Goal: Task Accomplishment & Management: Use online tool/utility

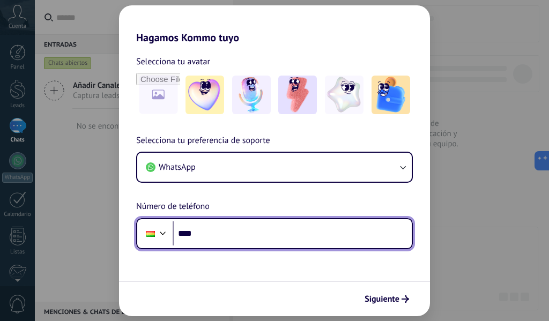
click at [225, 238] on input "****" at bounding box center [292, 233] width 239 height 25
paste input "**********"
type input "**********"
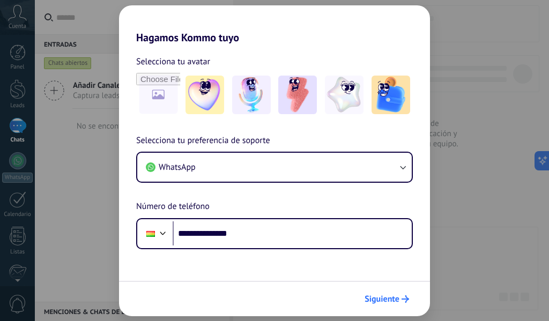
click at [387, 300] on span "Siguiente" at bounding box center [382, 300] width 35 height 8
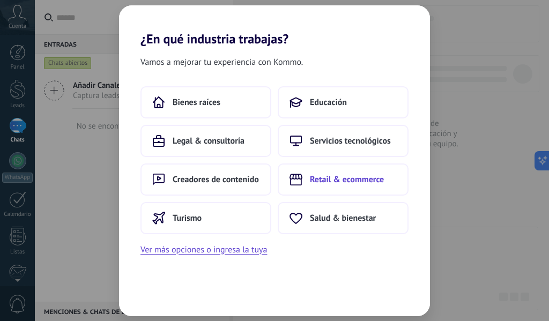
click at [333, 184] on span "Retail & ecommerce" at bounding box center [347, 179] width 74 height 11
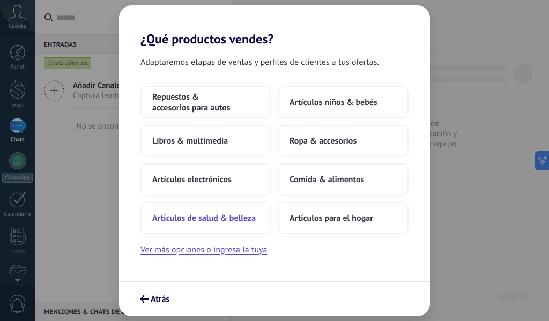
click at [247, 213] on span "Artículos de salud & belleza" at bounding box center [204, 218] width 104 height 11
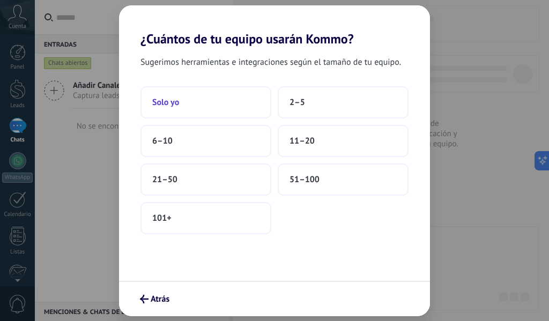
click at [229, 113] on button "Solo yo" at bounding box center [206, 102] width 131 height 32
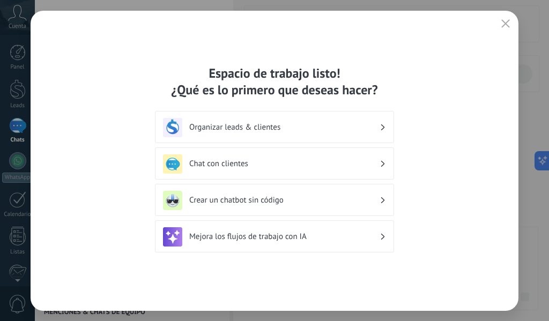
click at [373, 136] on div "Organizar leads & clientes" at bounding box center [274, 127] width 223 height 19
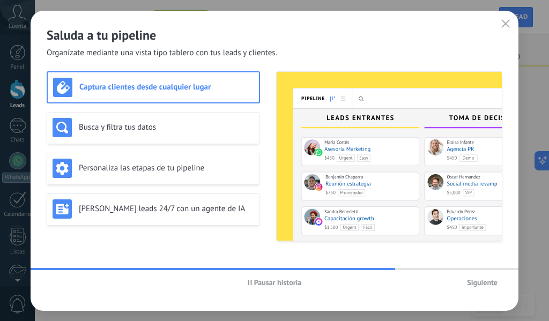
click at [493, 286] on span "Siguiente" at bounding box center [482, 283] width 31 height 8
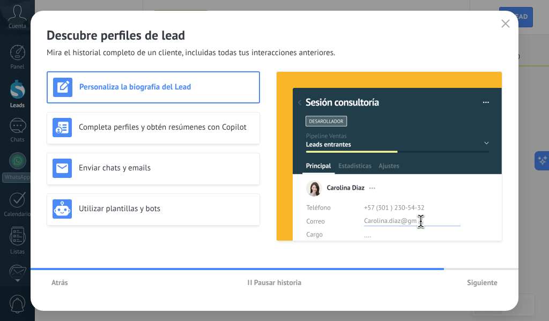
click at [492, 289] on button "Siguiente" at bounding box center [482, 283] width 40 height 16
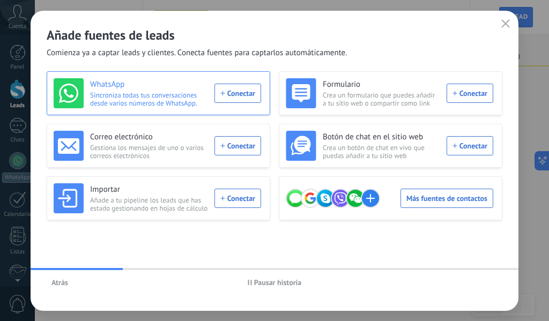
click at [249, 95] on div "WhatsApp Sincroniza todas tus conversaciones desde varios números de WhatsApp. …" at bounding box center [158, 93] width 208 height 30
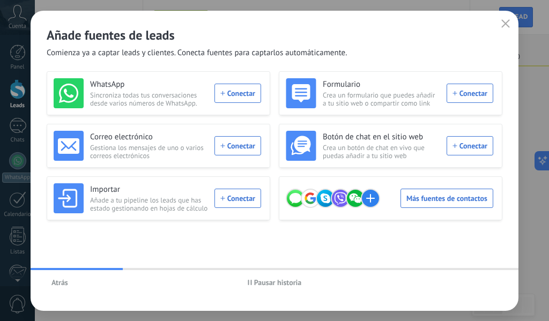
click at [249, 95] on div "Añade fuentes de leads Comienza ya a captar leads y clientes. Conecta fuentes p…" at bounding box center [274, 160] width 549 height 321
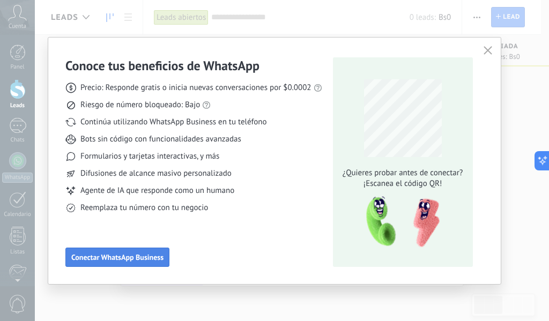
click at [148, 266] on button "Conectar WhatsApp Business" at bounding box center [117, 257] width 104 height 19
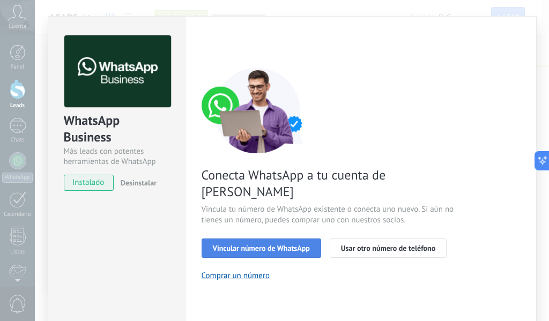
click at [270, 239] on button "Vincular número de WhatsApp" at bounding box center [262, 248] width 120 height 19
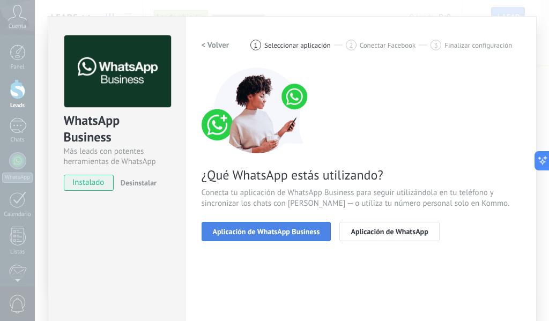
click at [317, 234] on span "Aplicación de WhatsApp Business" at bounding box center [266, 232] width 107 height 8
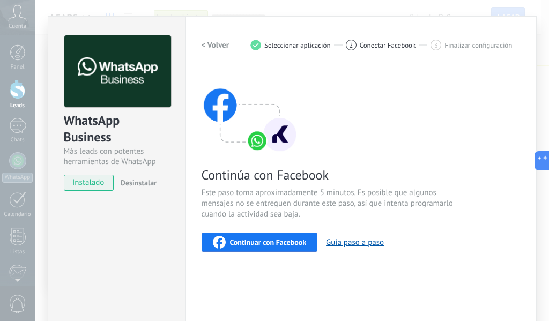
click at [294, 242] on span "Continuar con Facebook" at bounding box center [268, 243] width 77 height 8
click at [8, 32] on div "Conoce tus beneficios de WhatsApp Precio: Responde gratis o inicia nuevas conve…" at bounding box center [274, 160] width 549 height 321
click at [13, 28] on div "Conoce tus beneficios de WhatsApp Precio: Responde gratis o inicia nuevas conve…" at bounding box center [274, 160] width 549 height 321
click at [289, 247] on div "Continuar con Facebook" at bounding box center [260, 242] width 94 height 13
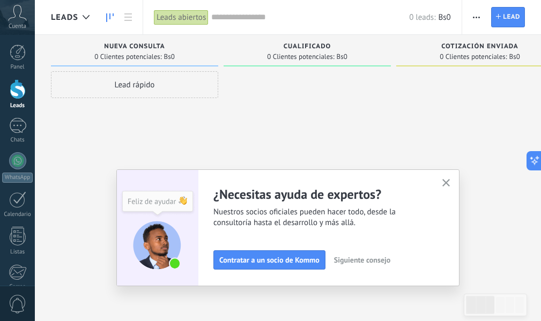
click at [450, 184] on use "button" at bounding box center [446, 183] width 8 height 8
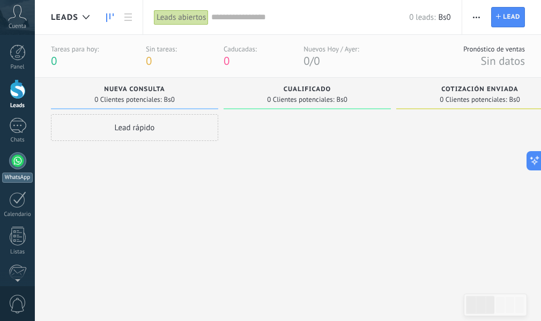
click at [14, 168] on div at bounding box center [17, 160] width 17 height 17
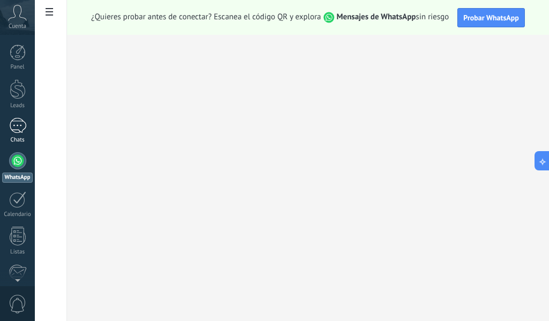
click at [18, 130] on div at bounding box center [17, 126] width 17 height 16
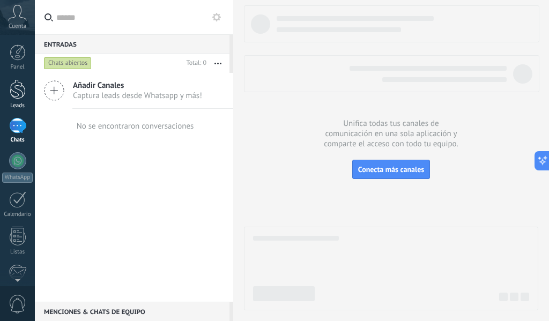
click at [25, 98] on div at bounding box center [18, 89] width 16 height 20
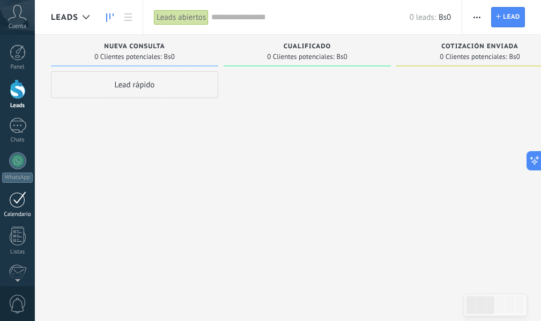
click at [16, 200] on div at bounding box center [17, 199] width 17 height 17
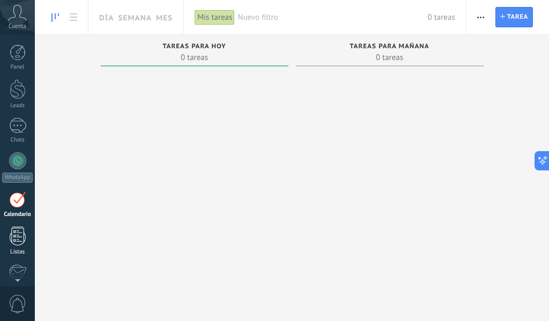
click at [19, 232] on div at bounding box center [18, 236] width 16 height 19
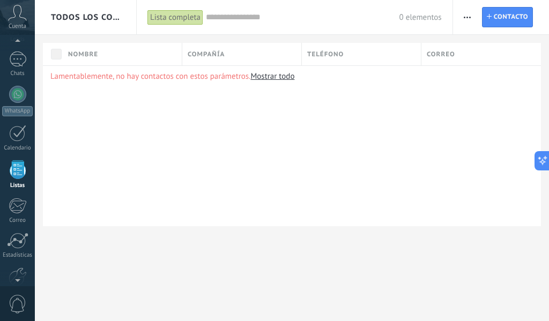
scroll to position [62, 0]
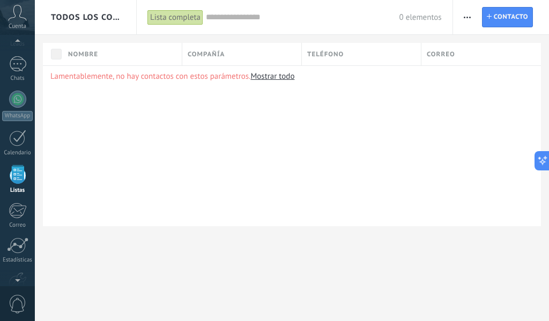
click at [13, 10] on icon at bounding box center [17, 13] width 19 height 16
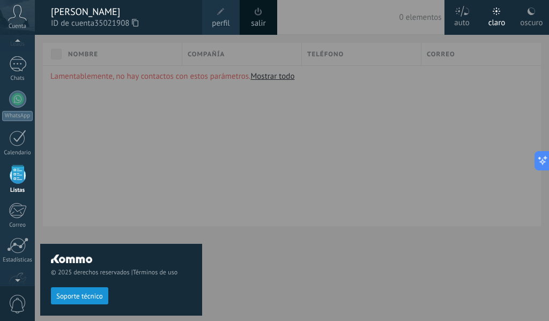
click at [270, 141] on div at bounding box center [309, 160] width 549 height 321
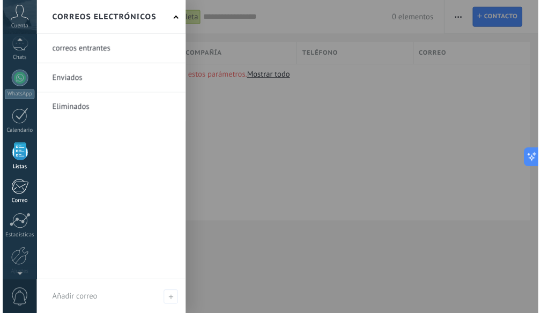
scroll to position [0, 0]
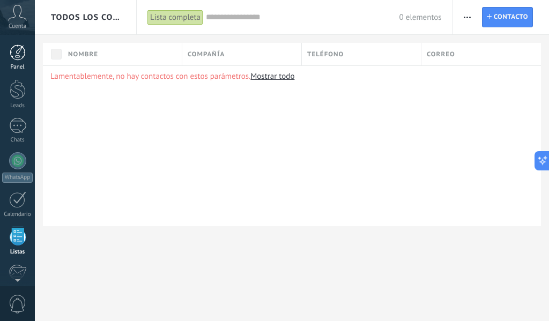
click at [19, 57] on div at bounding box center [18, 53] width 16 height 16
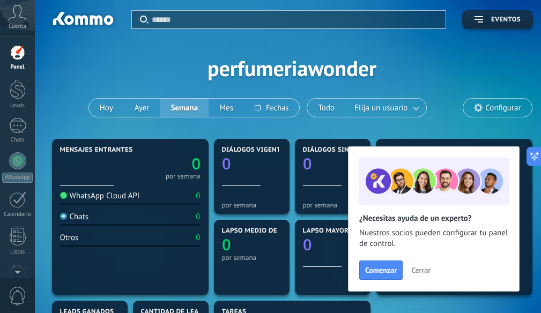
click at [420, 274] on span "Cerrar" at bounding box center [420, 271] width 19 height 8
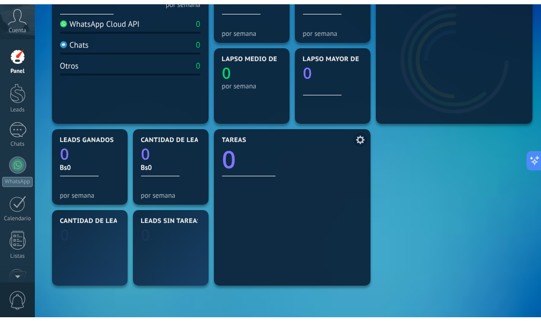
scroll to position [215, 0]
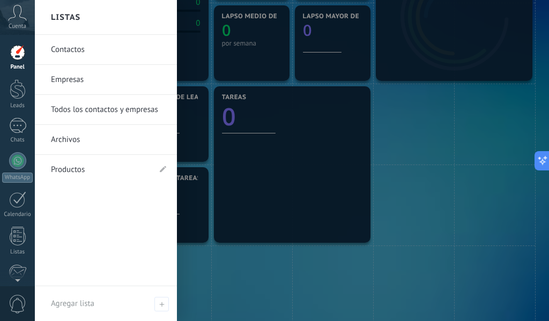
click at [128, 58] on link "Contactos" at bounding box center [108, 50] width 115 height 30
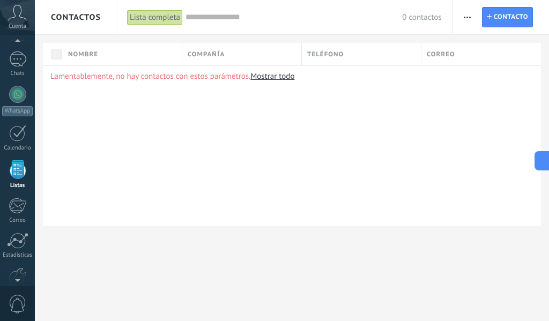
click at [18, 20] on icon at bounding box center [17, 13] width 19 height 16
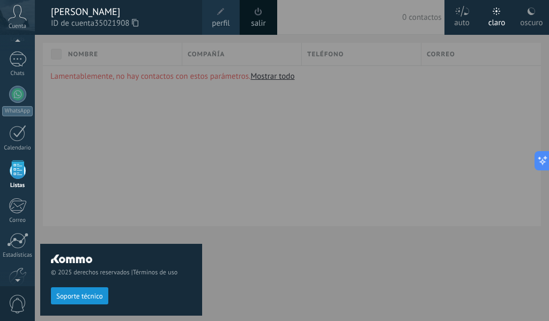
click at [18, 20] on icon at bounding box center [17, 13] width 19 height 16
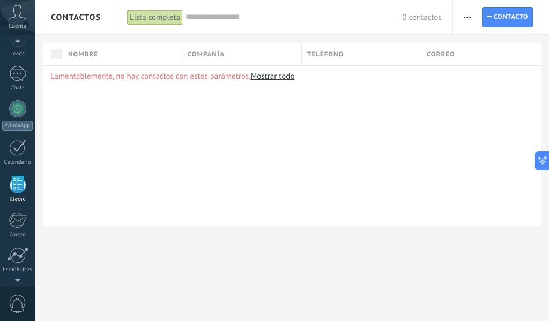
scroll to position [67, 0]
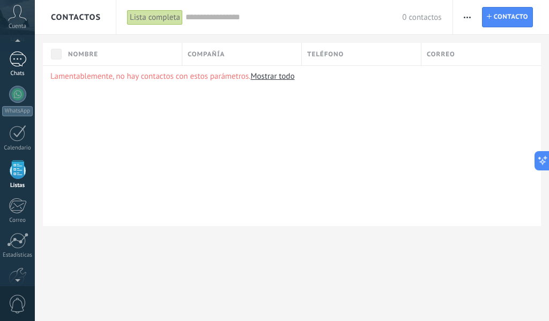
click at [22, 71] on div "Chats" at bounding box center [17, 73] width 31 height 7
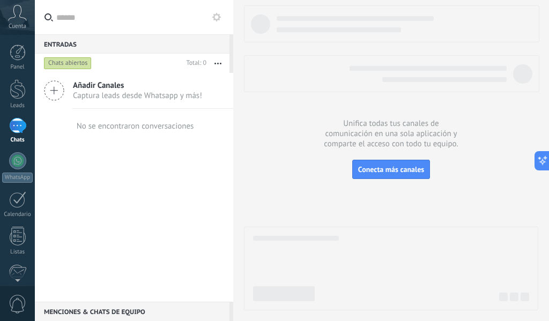
click at [91, 99] on span "Captura leads desde Whatsapp y más!" at bounding box center [137, 96] width 129 height 10
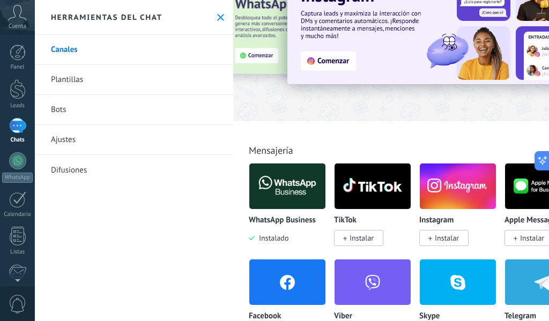
scroll to position [107, 0]
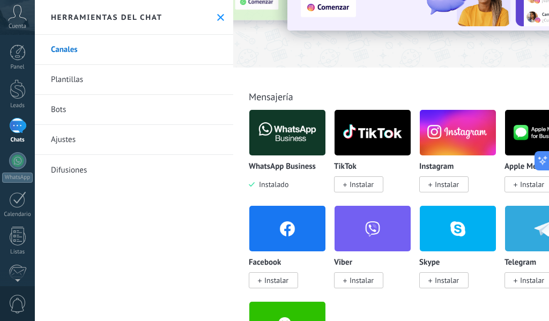
click at [282, 279] on span "Instalar" at bounding box center [276, 281] width 24 height 10
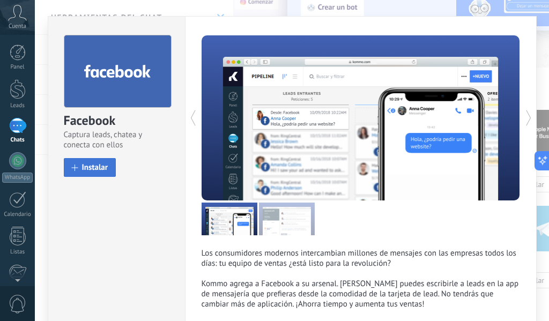
click at [94, 167] on span "Instalar" at bounding box center [95, 168] width 26 height 8
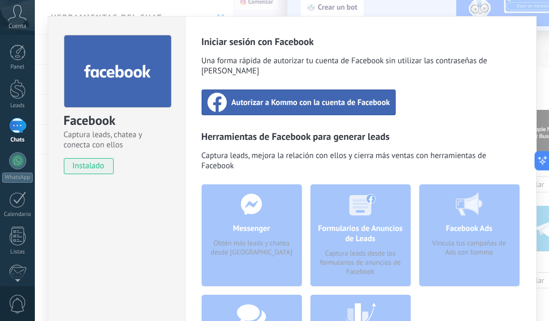
click at [292, 101] on div "Autorizar a Kommo con la cuenta de Facebook" at bounding box center [299, 103] width 195 height 26
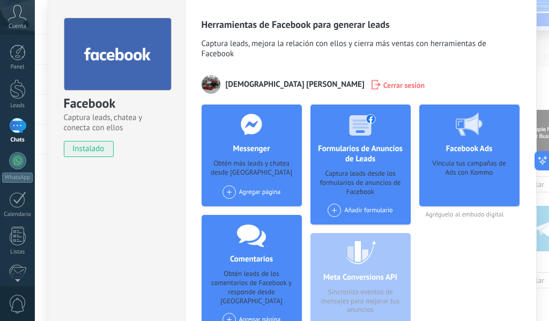
scroll to position [4, 0]
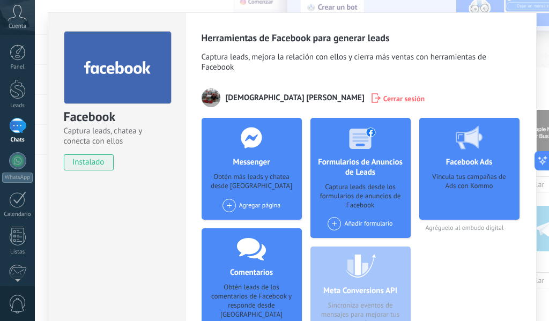
click at [224, 208] on span at bounding box center [229, 205] width 13 height 13
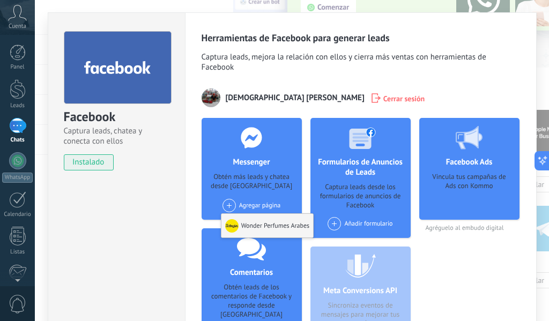
click at [247, 224] on div "Wonder Perfumes Arabes" at bounding box center [267, 226] width 92 height 24
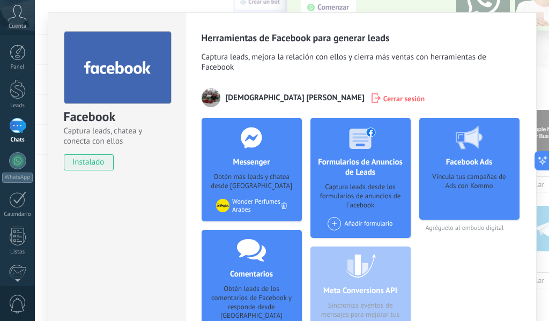
click at [331, 225] on span at bounding box center [334, 223] width 13 height 13
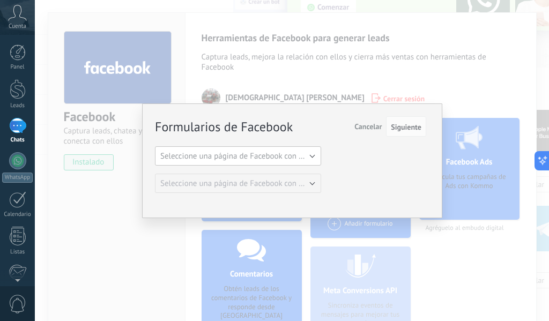
click at [313, 156] on button "Seleccione una página de Facebook con formas" at bounding box center [238, 155] width 166 height 19
click at [297, 171] on span "Wonder Perfumes Arabes" at bounding box center [233, 174] width 169 height 10
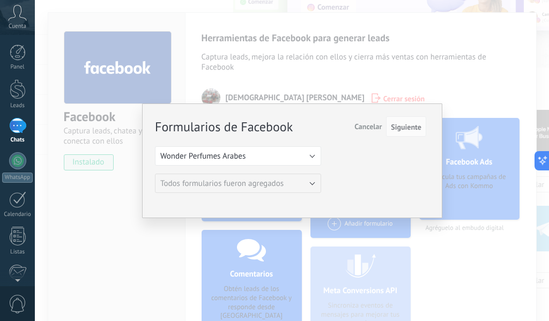
click at [363, 182] on div "Formularios de Facebook Siguiente Cancelar Seleccione una página de Facebook co…" at bounding box center [290, 155] width 271 height 76
click at [406, 128] on span "Siguiente" at bounding box center [406, 127] width 31 height 8
click at [412, 127] on span "Siguiente" at bounding box center [406, 127] width 31 height 8
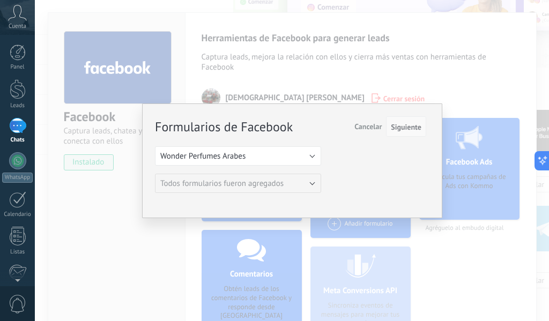
click at [411, 129] on span "Siguiente" at bounding box center [406, 127] width 31 height 8
click at [417, 255] on div "Formularios de Facebook Siguiente Cancelar Seleccione una página de Facebook co…" at bounding box center [292, 160] width 514 height 321
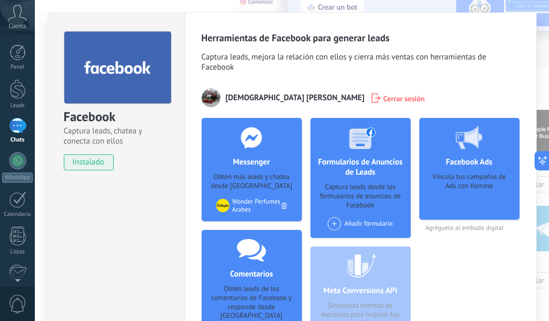
click at [381, 233] on div "Añadir formulario" at bounding box center [360, 227] width 71 height 21
click at [382, 226] on div "Añadir formulario" at bounding box center [360, 223] width 65 height 13
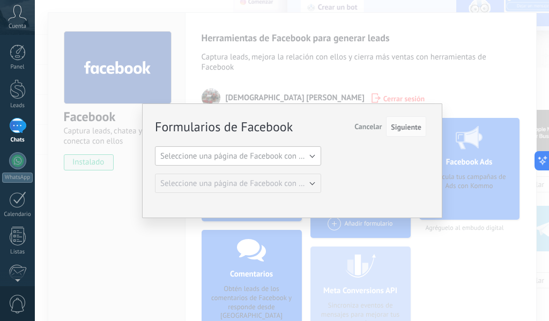
click at [300, 159] on span "Seleccione una página de Facebook con formas" at bounding box center [241, 156] width 162 height 10
click at [290, 176] on span "Wonder Perfumes Arabes" at bounding box center [233, 174] width 169 height 10
click at [418, 134] on button "Siguiente" at bounding box center [406, 126] width 40 height 20
click at [413, 130] on span "Siguiente" at bounding box center [406, 127] width 31 height 8
drag, startPoint x: 413, startPoint y: 130, endPoint x: 403, endPoint y: 131, distance: 10.3
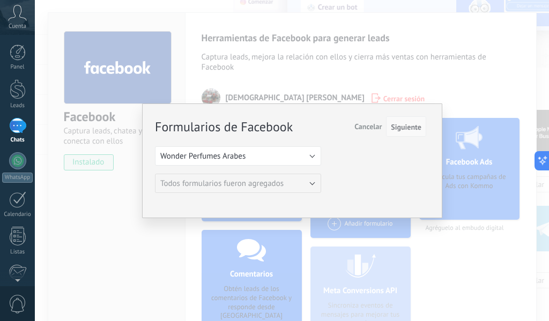
click at [411, 130] on span "Siguiente" at bounding box center [406, 127] width 31 height 8
click at [403, 131] on span "Siguiente" at bounding box center [406, 127] width 31 height 8
click at [406, 126] on span "Siguiente" at bounding box center [406, 127] width 31 height 8
click at [405, 126] on span "Siguiente" at bounding box center [406, 127] width 31 height 8
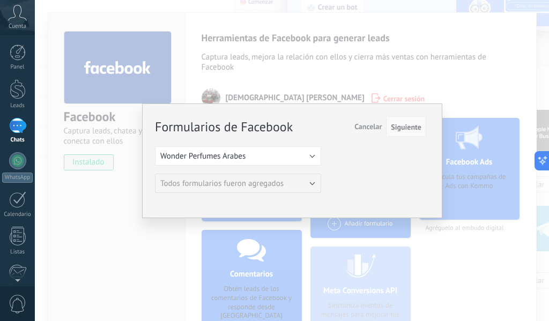
click at [405, 126] on span "Siguiente" at bounding box center [406, 127] width 31 height 8
click at [482, 227] on div "Formularios de Facebook Siguiente Cancelar Seleccione una página de Facebook co…" at bounding box center [292, 160] width 514 height 321
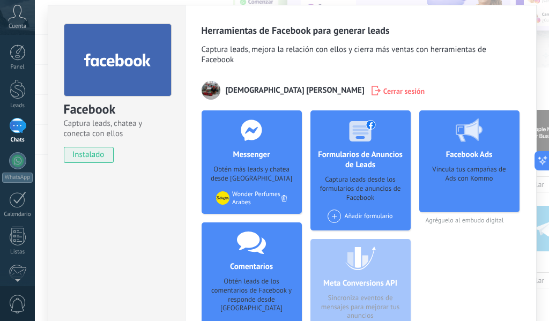
scroll to position [0, 0]
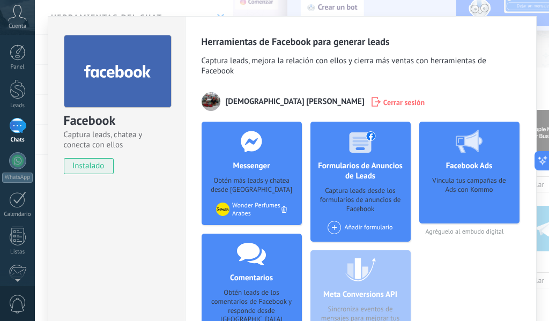
click at [522, 11] on div "Facebook Captura leads, chatea y conecta con ellos instalado Desinstalar Herram…" at bounding box center [292, 160] width 514 height 321
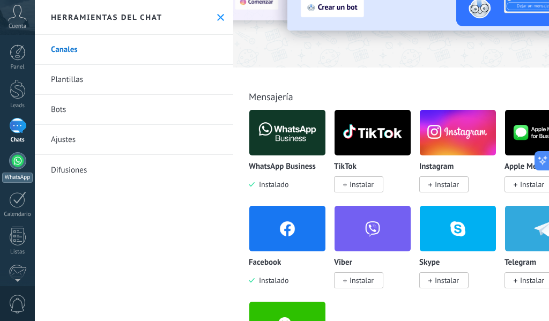
click at [9, 160] on div at bounding box center [17, 160] width 17 height 17
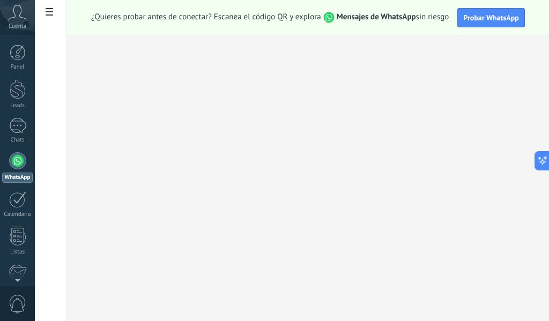
click at [477, 28] on div "¿Quieres probar antes de conectar? Escanea el código QR y explora Mensajes de W…" at bounding box center [308, 17] width 482 height 35
click at [481, 24] on button "Probar WhatsApp" at bounding box center [491, 17] width 68 height 19
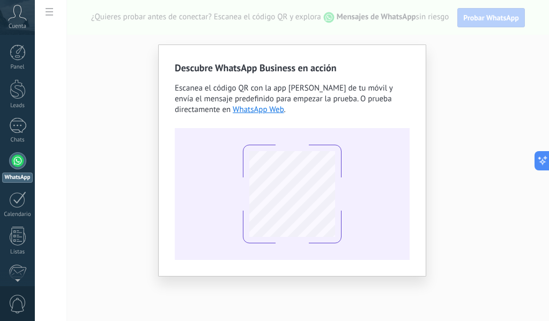
click at [492, 104] on div "Descubre WhatsApp Business en acción Escanea el código QR con la app de cámara …" at bounding box center [292, 160] width 514 height 321
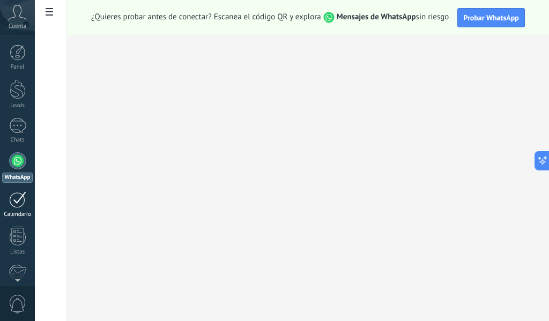
click at [5, 199] on link "Calendario" at bounding box center [17, 204] width 35 height 27
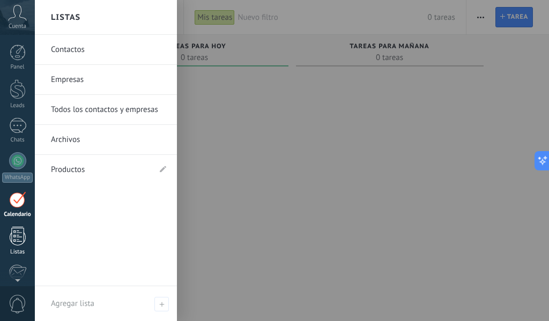
click at [12, 233] on div at bounding box center [18, 236] width 16 height 19
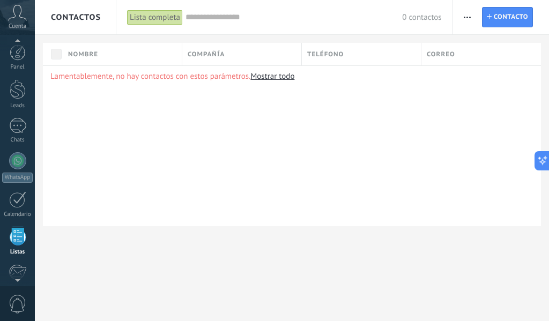
scroll to position [67, 0]
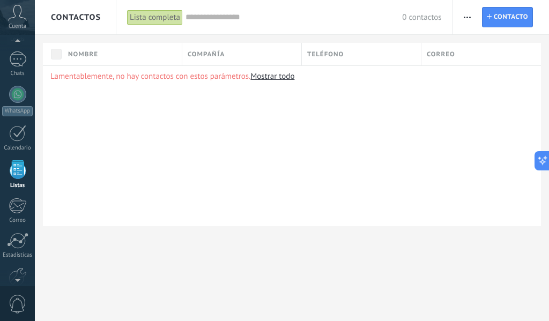
click at [264, 72] on link "Mostrar todo" at bounding box center [272, 76] width 44 height 10
